Goal: Information Seeking & Learning: Learn about a topic

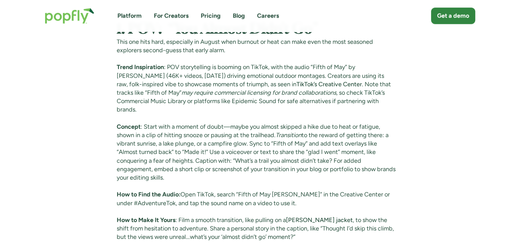
scroll to position [1375, 0]
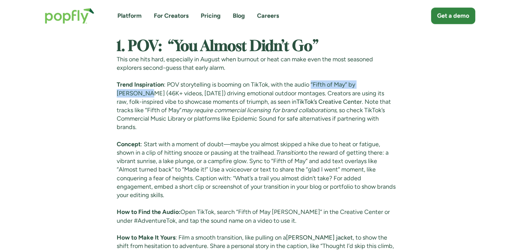
drag, startPoint x: 312, startPoint y: 83, endPoint x: 390, endPoint y: 86, distance: 77.3
click at [390, 86] on p "Trend Inspiration : POV storytelling is booming on TikTok, with the audio “Fift…" at bounding box center [257, 106] width 280 height 51
click at [214, 103] on p "Trend Inspiration : POV storytelling is booming on TikTok, with the audio “Fift…" at bounding box center [257, 106] width 280 height 51
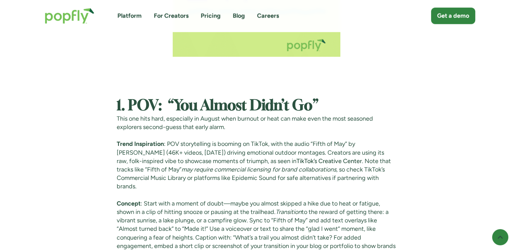
scroll to position [1316, 0]
drag, startPoint x: 129, startPoint y: 102, endPoint x: 334, endPoint y: 106, distance: 205.2
click at [334, 106] on h2 "1. POV: “You Almost Didn’t Go”" at bounding box center [257, 106] width 280 height 16
copy strong "POV: “You Almost Didn’t Go”"
click at [296, 146] on p "Trend Inspiration : POV storytelling is booming on TikTok, with the audio “Fift…" at bounding box center [257, 165] width 280 height 51
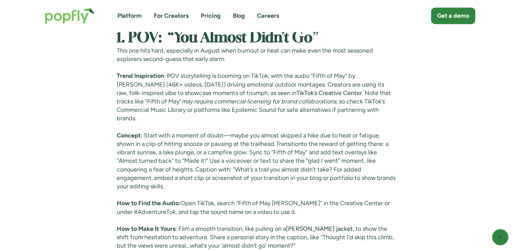
scroll to position [1379, 0]
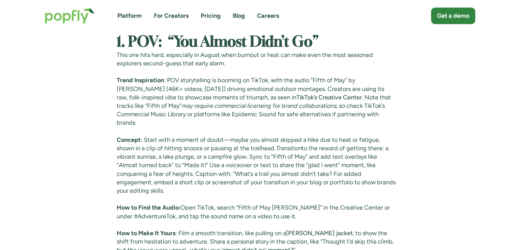
drag, startPoint x: 171, startPoint y: 36, endPoint x: 347, endPoint y: 42, distance: 175.9
click at [347, 42] on h2 "1. POV: “You Almost Didn’t Go”" at bounding box center [257, 42] width 280 height 16
copy strong "“You Almost Didn’t Go”"
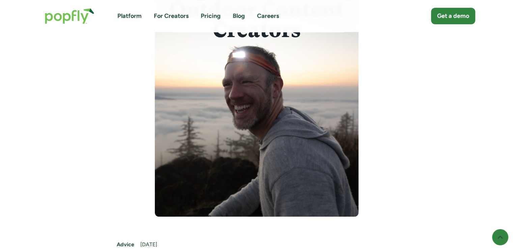
scroll to position [130, 0]
